Goal: Navigation & Orientation: Find specific page/section

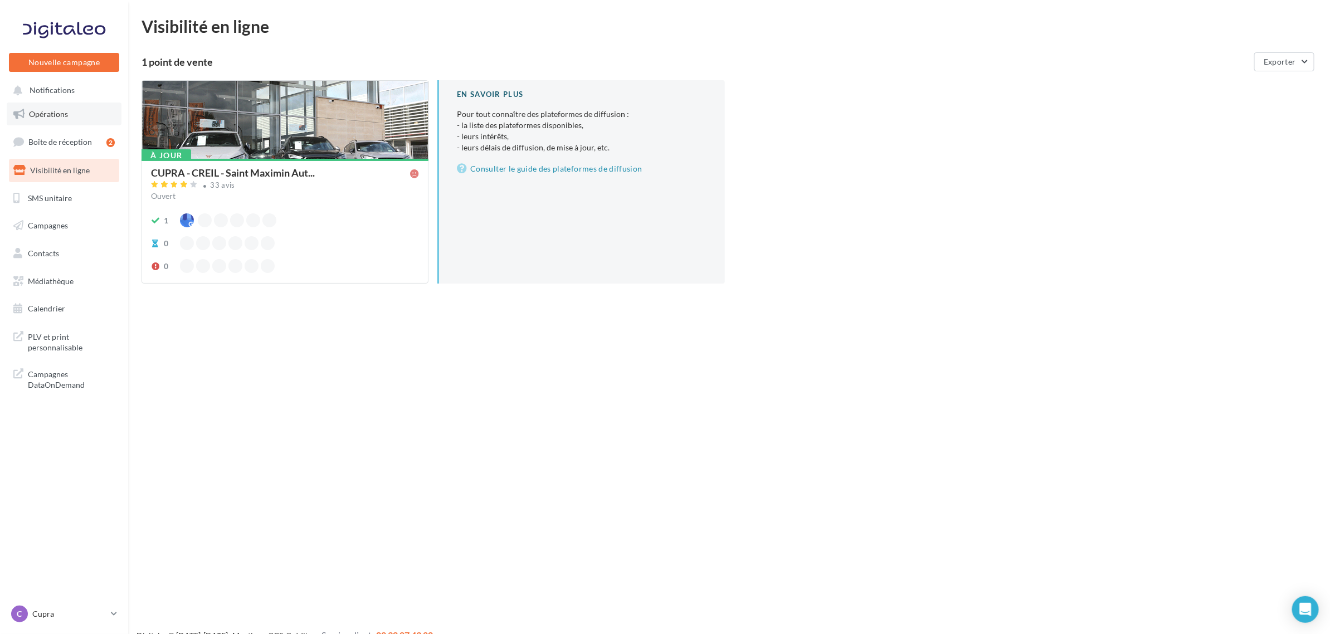
click at [79, 106] on link "Opérations" at bounding box center [64, 114] width 115 height 23
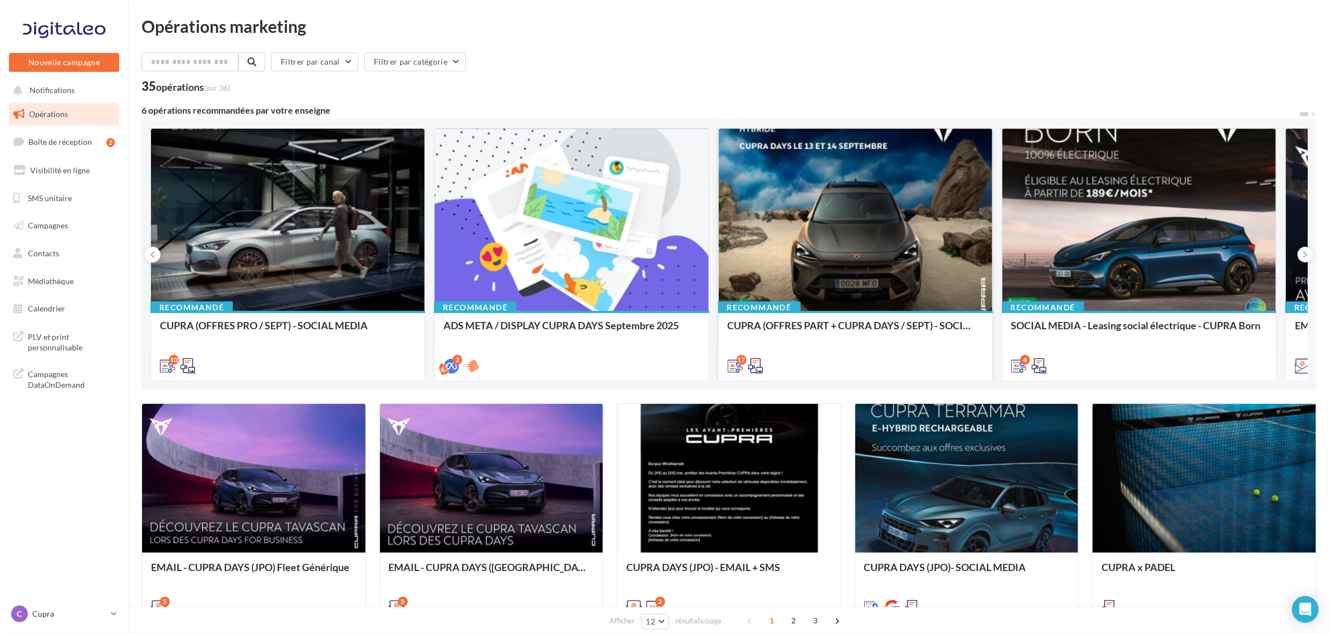
click at [826, 198] on div at bounding box center [856, 220] width 274 height 183
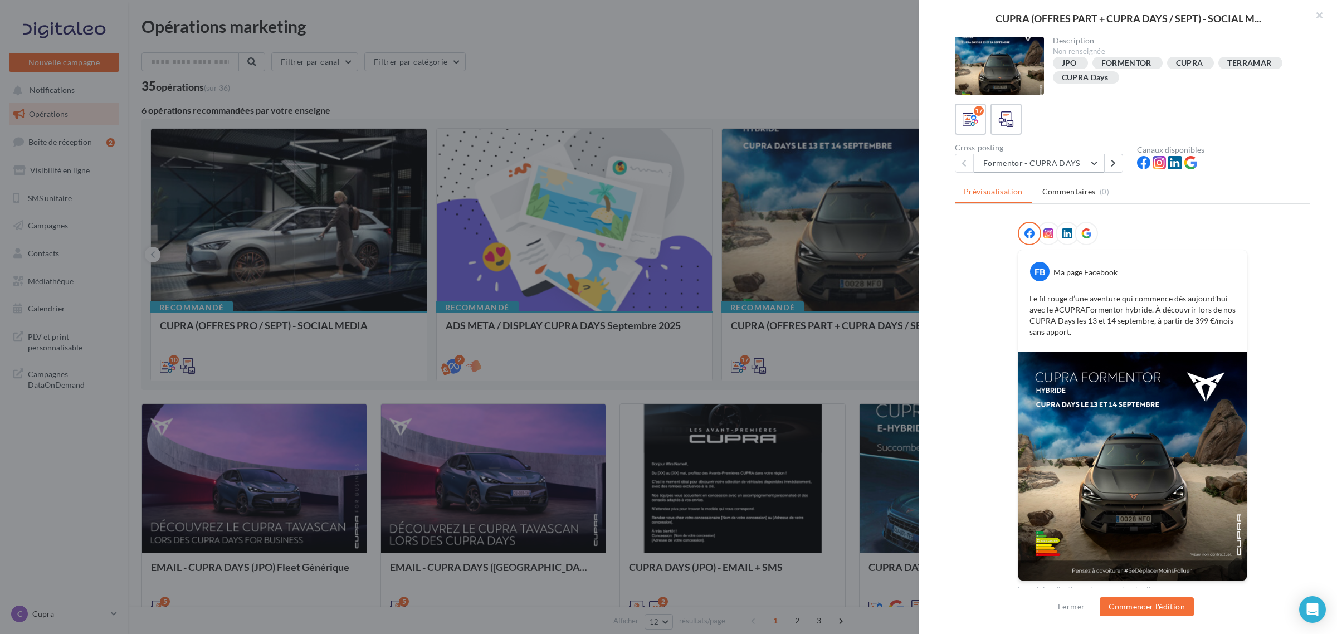
click at [1064, 163] on button "Formentor - CUPRA DAYS" at bounding box center [1039, 163] width 130 height 19
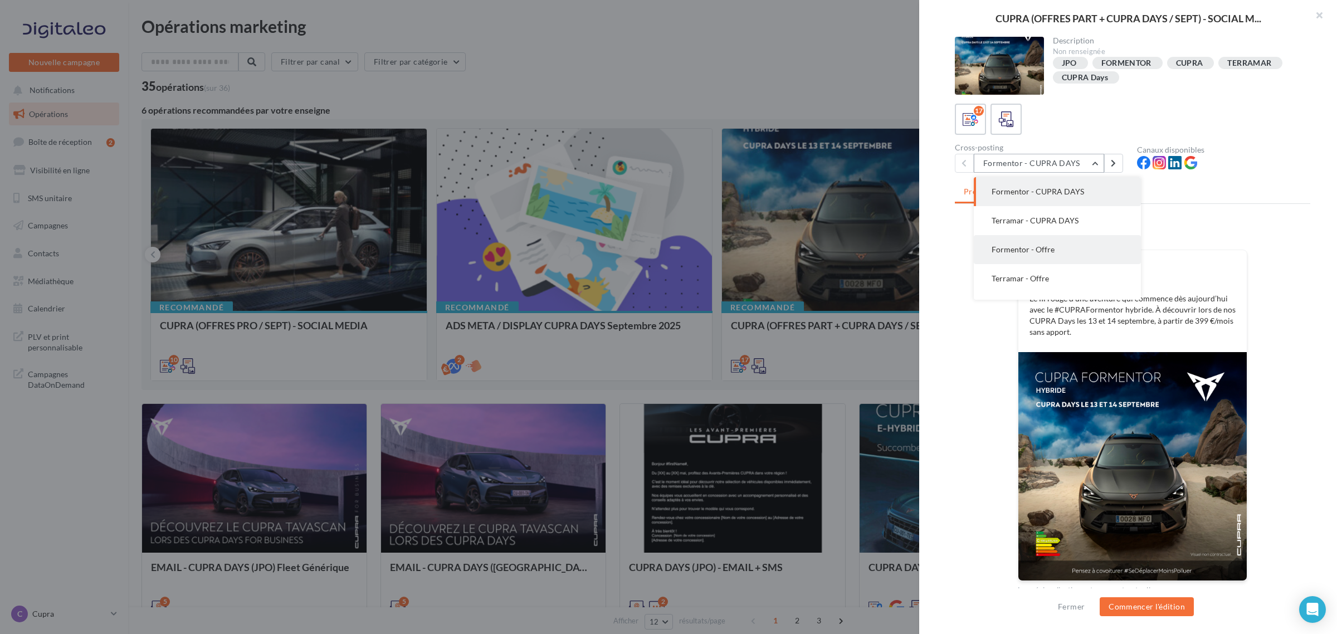
scroll to position [70, 0]
click at [1057, 212] on button "Terramar - Offre" at bounding box center [1057, 208] width 167 height 29
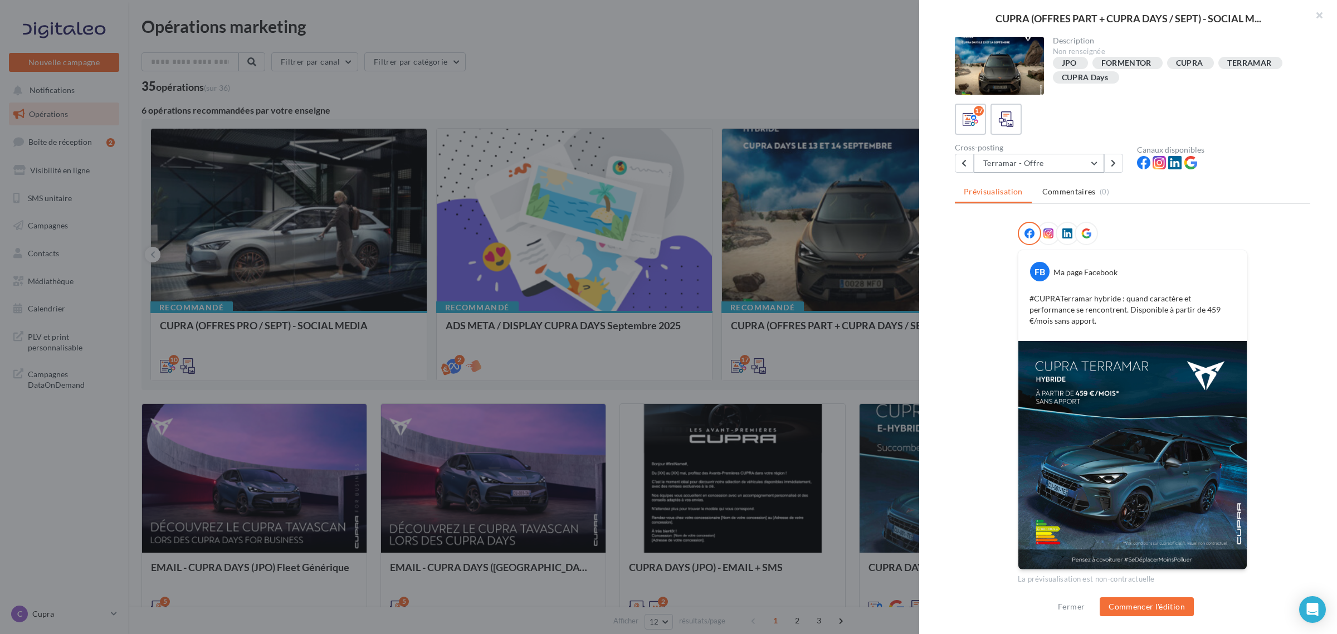
click at [1035, 163] on button "Terramar - Offre" at bounding box center [1039, 163] width 130 height 19
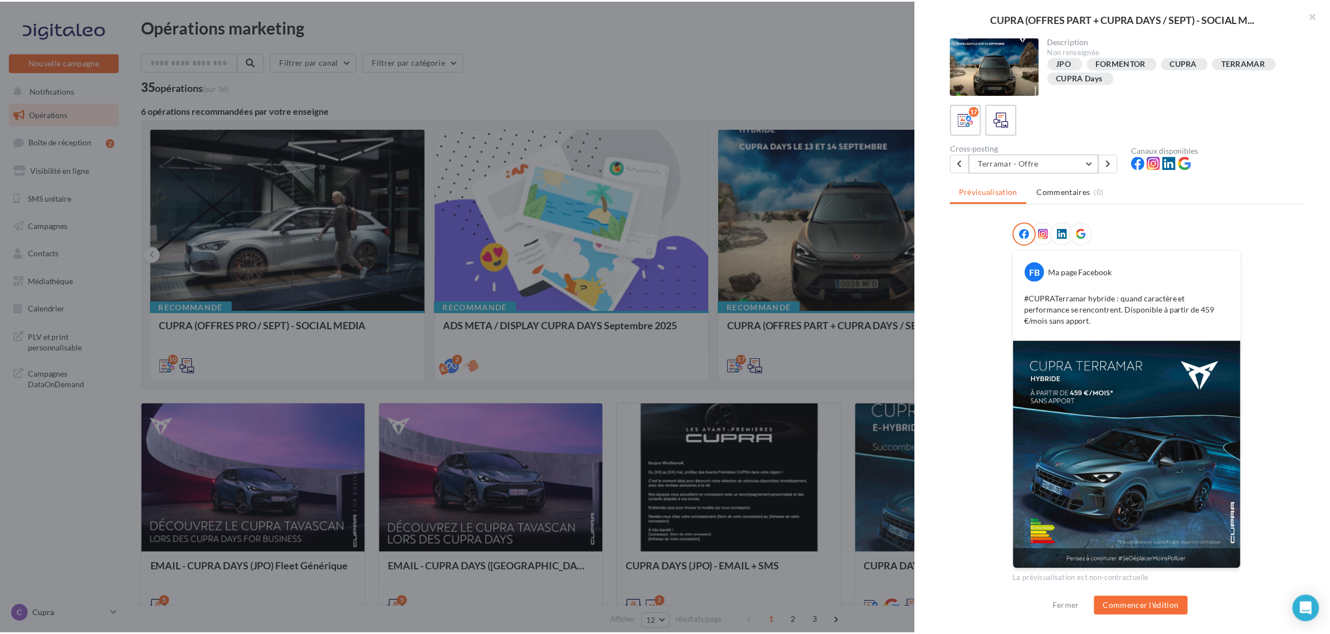
scroll to position [57, 0]
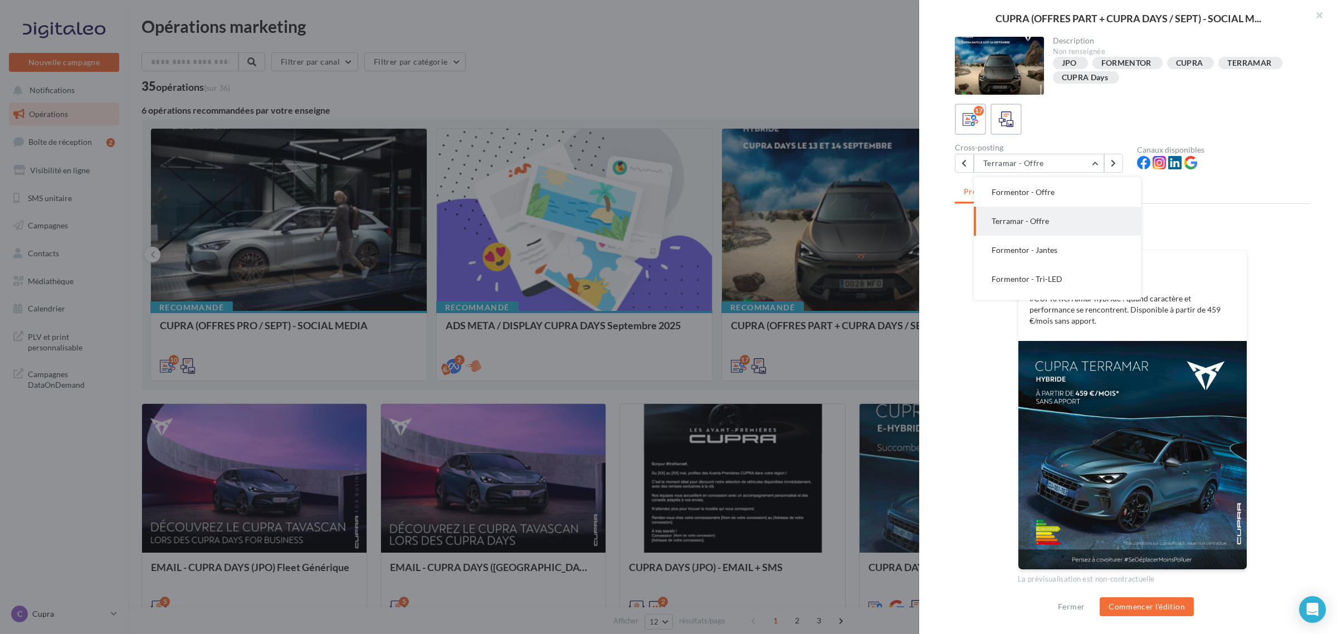
click at [1223, 223] on div at bounding box center [1133, 236] width 230 height 28
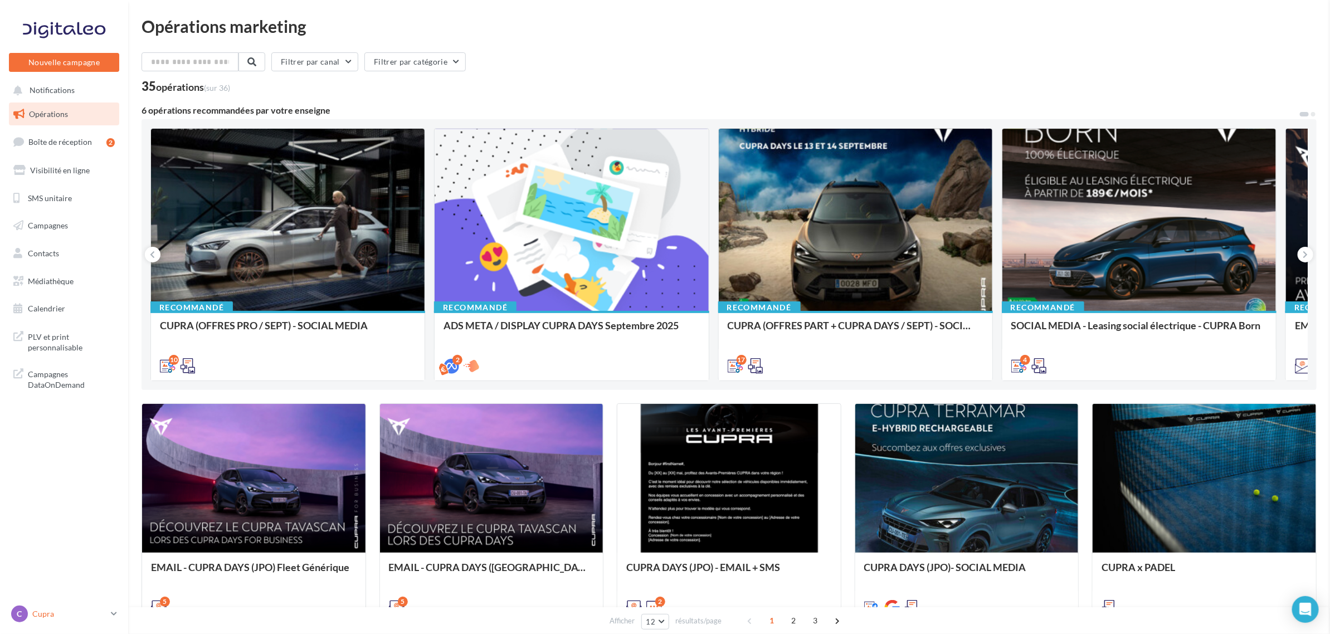
click at [48, 605] on link "C Cupra cupra_creil" at bounding box center [64, 613] width 110 height 21
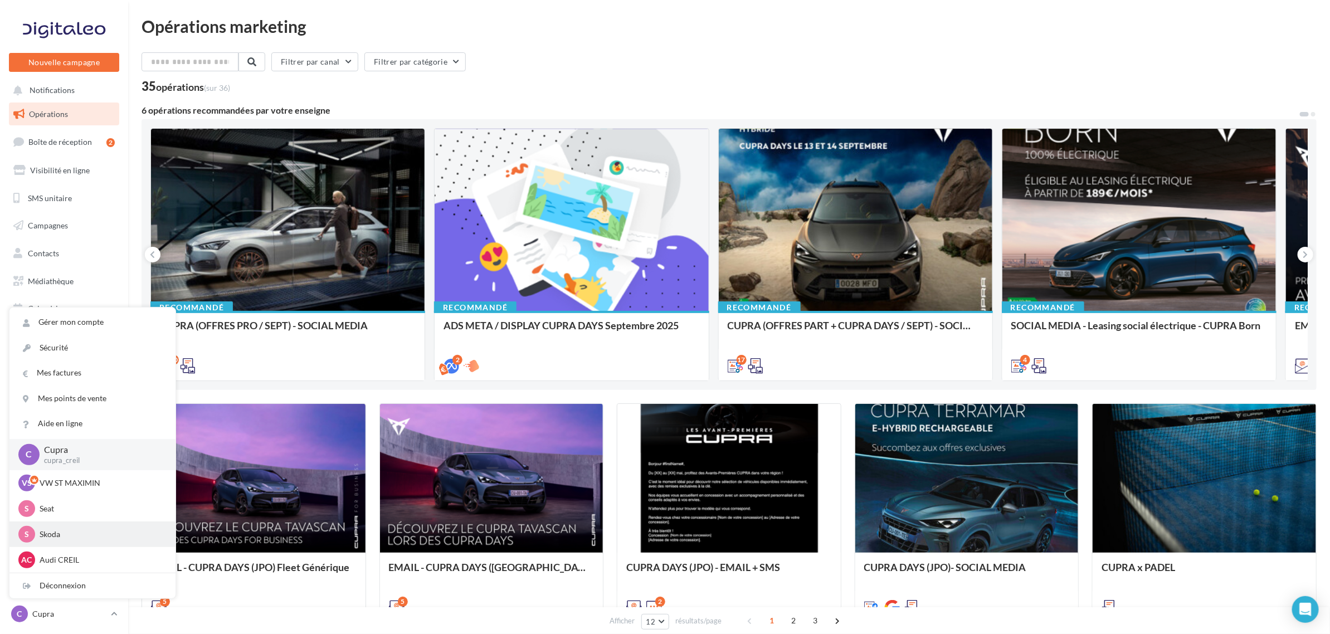
click at [85, 528] on div "S Skoda sk-stma-mam" at bounding box center [92, 534] width 148 height 17
